Goal: Check status: Check status

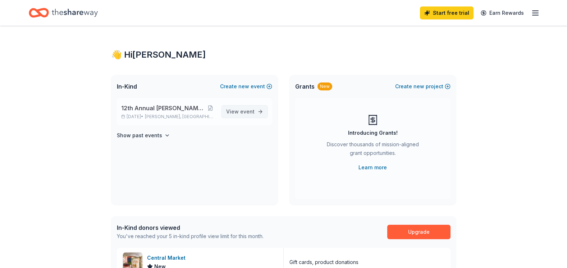
click at [241, 115] on span "View event" at bounding box center [240, 111] width 28 height 9
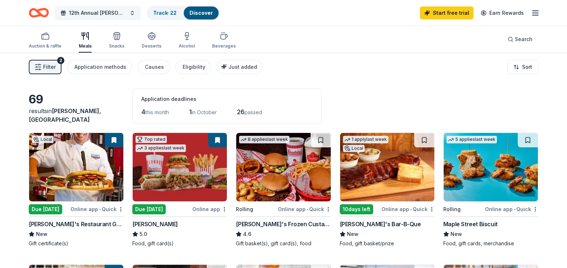
click at [117, 11] on span "12th Annual [PERSON_NAME] Invitational" at bounding box center [98, 13] width 58 height 9
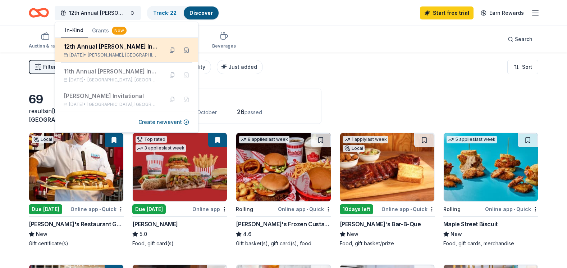
click at [110, 47] on div "12th Annual [PERSON_NAME] Invitational" at bounding box center [111, 46] width 94 height 9
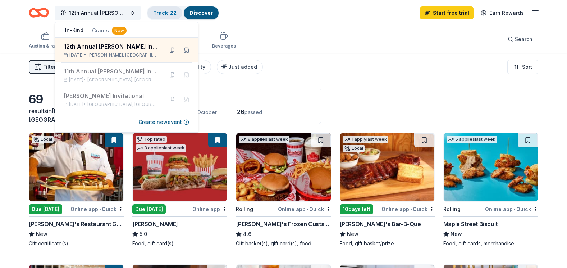
click at [165, 12] on link "Track · 22" at bounding box center [164, 13] width 23 height 6
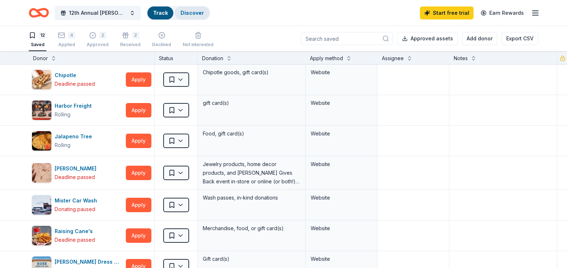
scroll to position [0, 0]
click at [99, 36] on div "2" at bounding box center [102, 34] width 7 height 7
